Goal: Find contact information: Find contact information

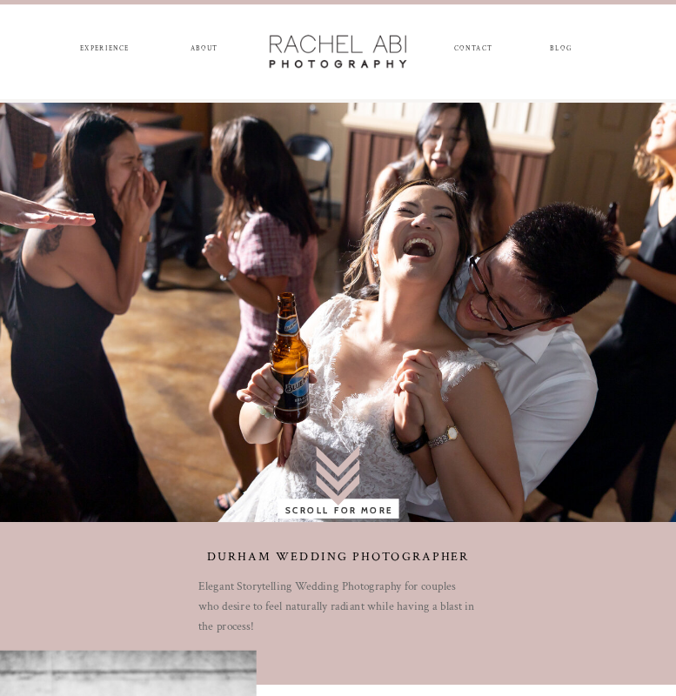
click at [208, 45] on nav "ABOUT" at bounding box center [203, 51] width 31 height 12
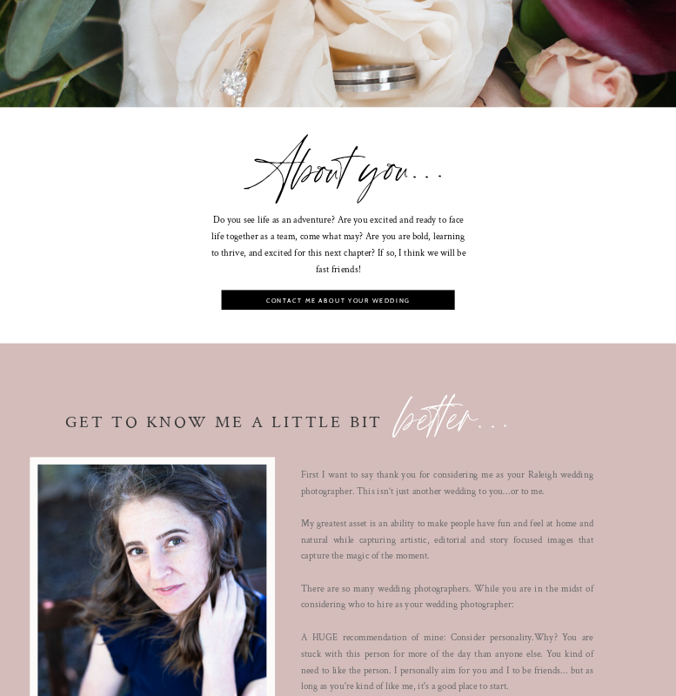
scroll to position [1782, 0]
click at [388, 298] on nav "contact me about your wedding" at bounding box center [339, 302] width 228 height 10
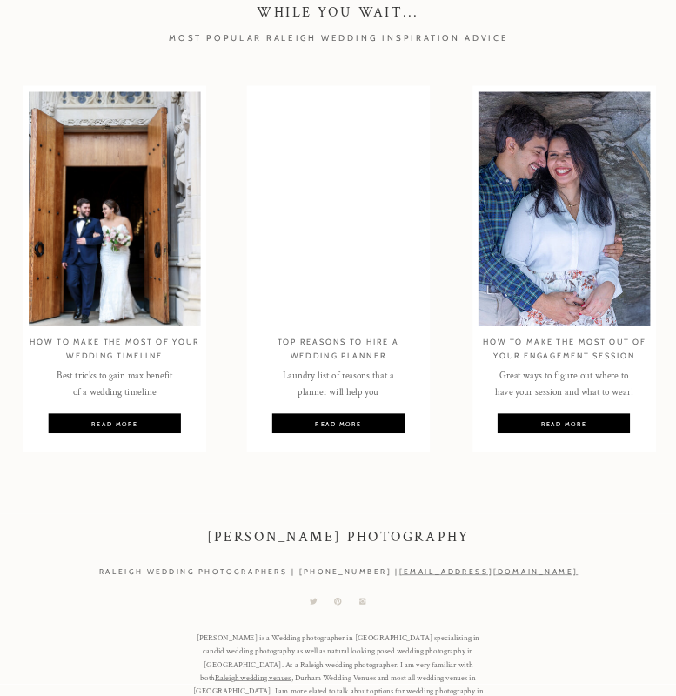
scroll to position [1183, 0]
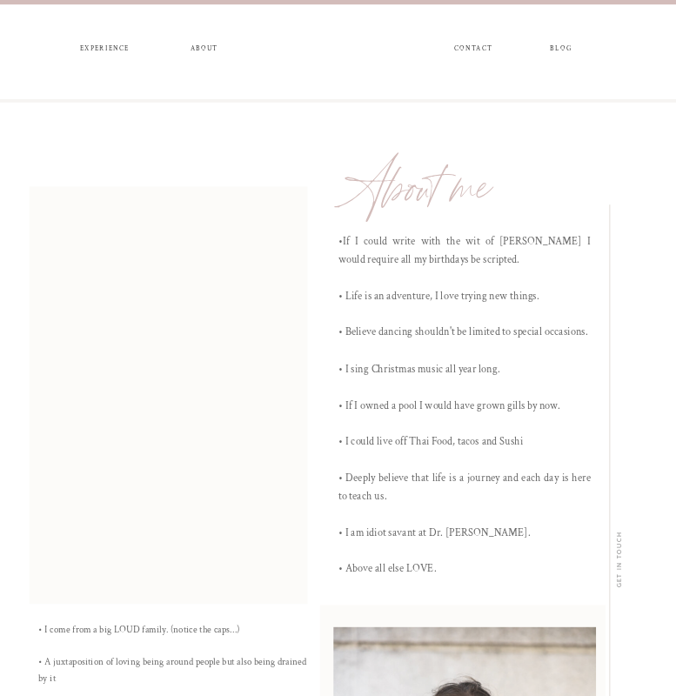
scroll to position [1783, 0]
